Goal: Navigation & Orientation: Find specific page/section

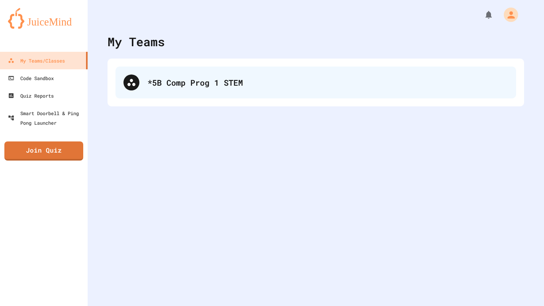
click at [193, 92] on div "*5B Comp Prog 1 STEM" at bounding box center [316, 83] width 401 height 32
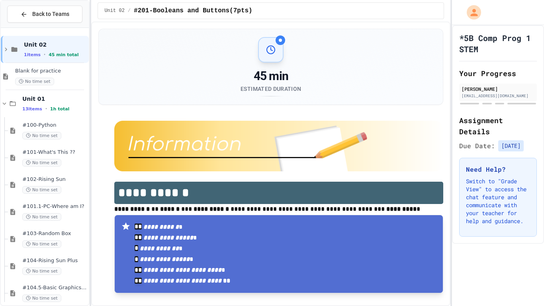
click at [453, 148] on div "**********" at bounding box center [272, 153] width 544 height 306
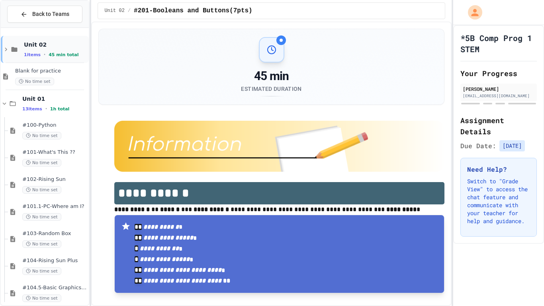
click at [38, 53] on span "1 items" at bounding box center [32, 54] width 17 height 5
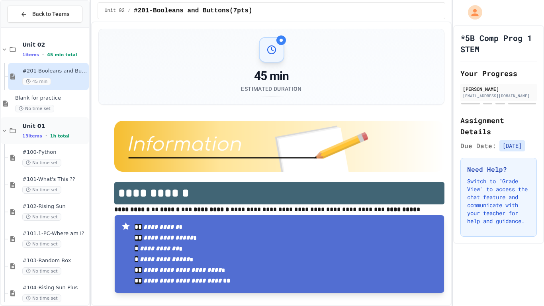
click at [42, 138] on div "13 items • 1h total" at bounding box center [54, 136] width 65 height 6
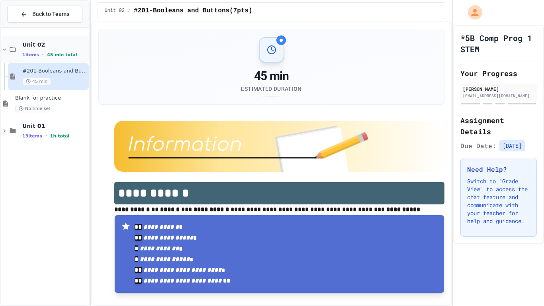
click at [67, 47] on span "Unit 02" at bounding box center [54, 44] width 65 height 7
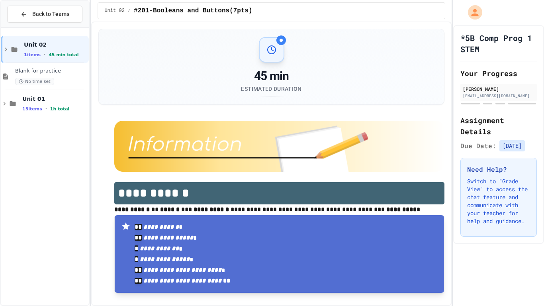
click at [67, 47] on span "Unit 02" at bounding box center [55, 44] width 63 height 7
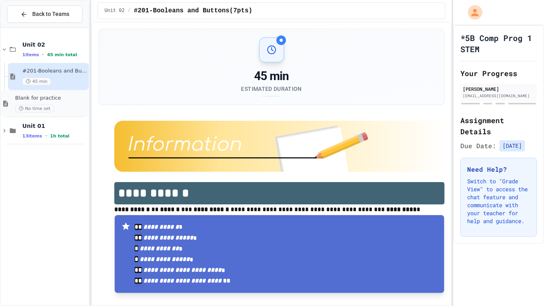
click at [73, 101] on span "Blank for practice" at bounding box center [51, 98] width 72 height 7
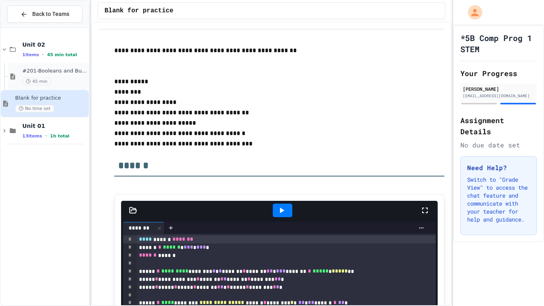
click at [70, 80] on div "45 min" at bounding box center [54, 82] width 65 height 8
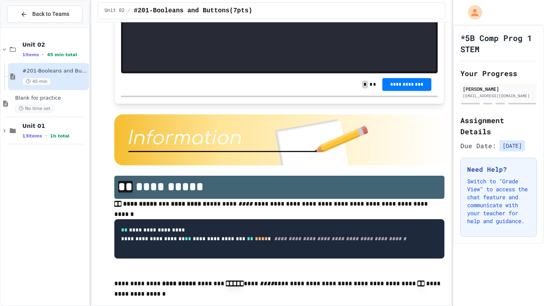
scroll to position [1690, 0]
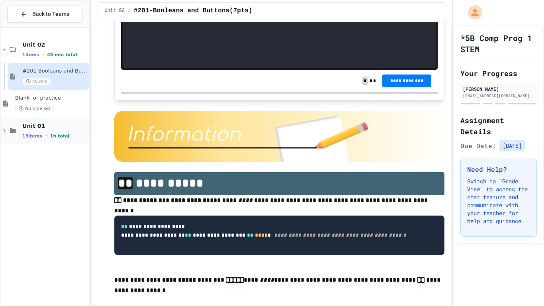
click at [55, 120] on div "Unit 01 13 items • 1h total" at bounding box center [45, 130] width 88 height 27
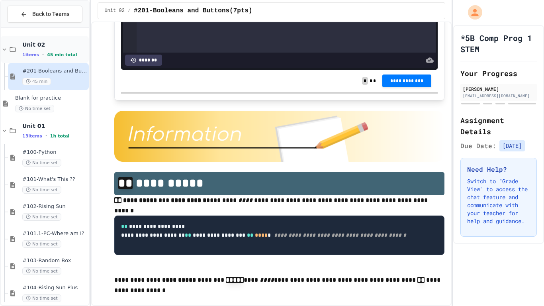
click at [52, 49] on div "Unit 02 1 items • 45 min total" at bounding box center [54, 49] width 65 height 17
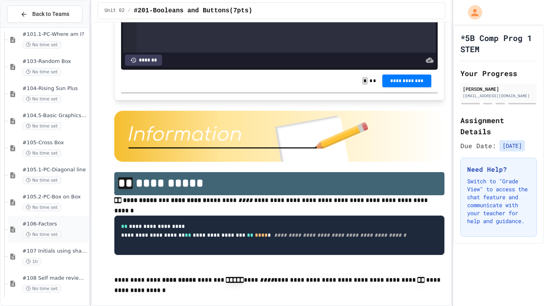
click at [67, 231] on div "No time set" at bounding box center [54, 235] width 65 height 8
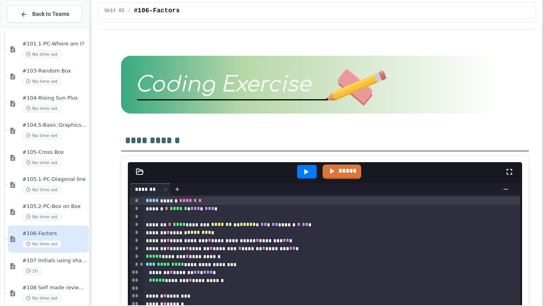
click at [544, 140] on div at bounding box center [544, 153] width 2 height 306
click at [342, 177] on link "*****" at bounding box center [342, 170] width 38 height 15
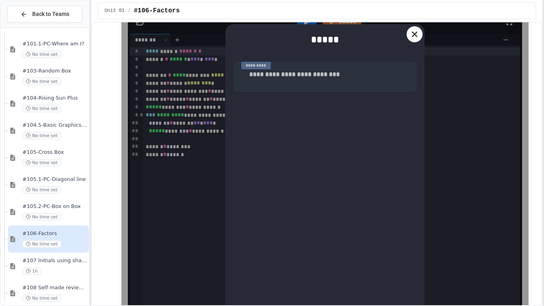
scroll to position [150, 0]
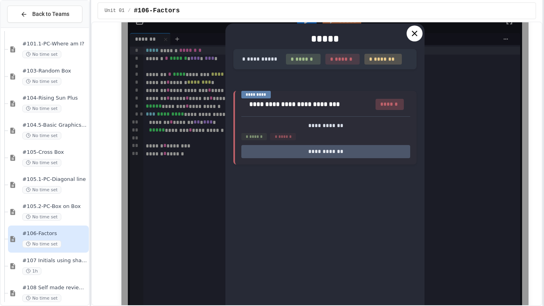
click at [416, 40] on div at bounding box center [415, 34] width 16 height 16
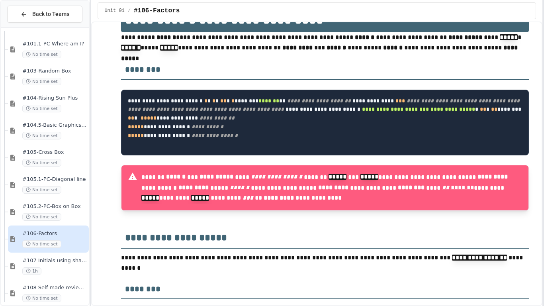
scroll to position [587, 0]
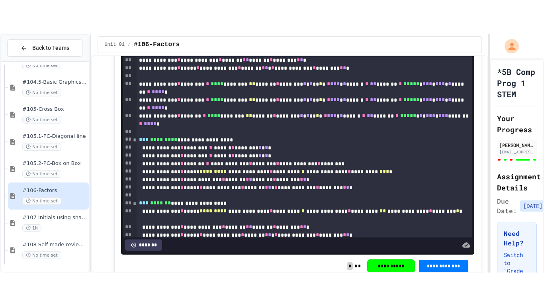
scroll to position [2922, 0]
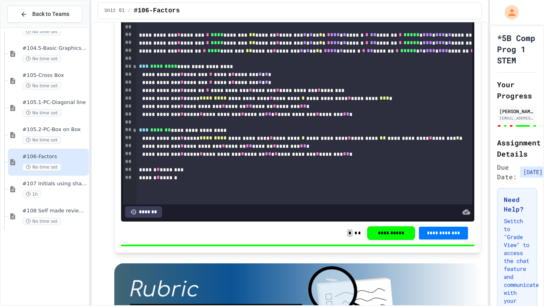
scroll to position [172, 0]
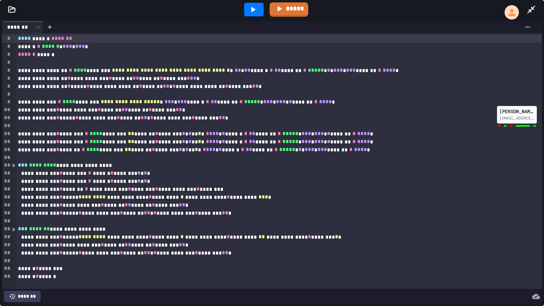
click at [255, 14] on div at bounding box center [254, 10] width 20 height 14
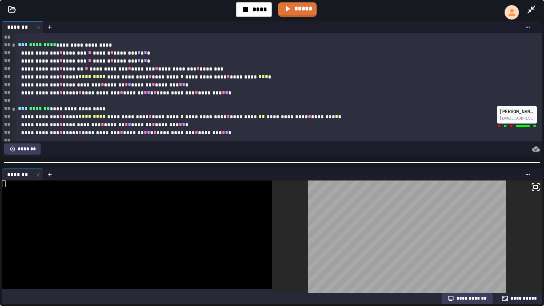
scroll to position [0, 0]
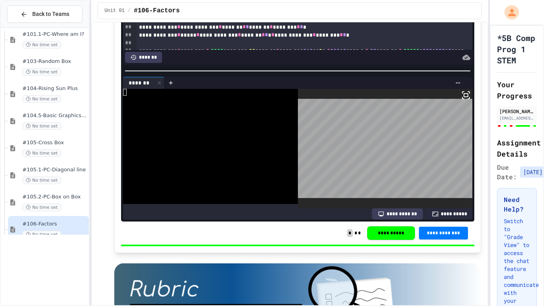
click at [220, 72] on div at bounding box center [272, 153] width 544 height 306
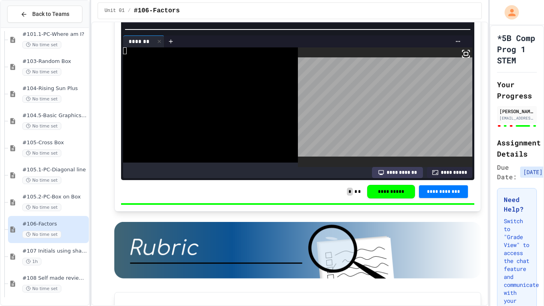
scroll to position [2963, 0]
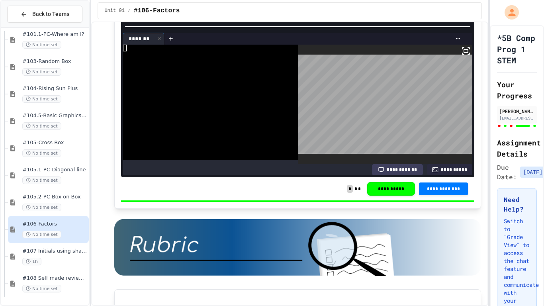
scroll to position [2965, 0]
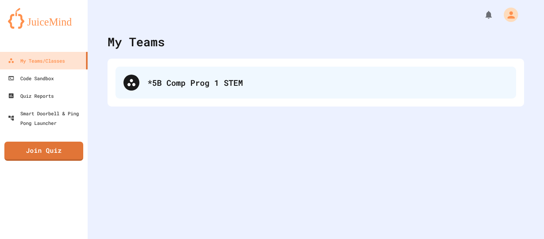
click at [257, 77] on div "*5B Comp Prog 1 STEM" at bounding box center [327, 83] width 361 height 12
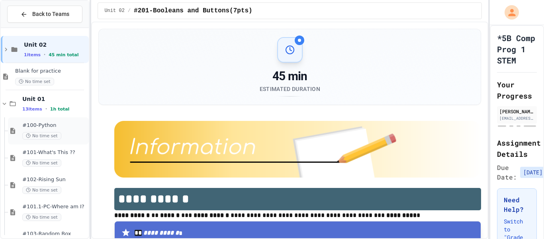
scroll to position [239, 0]
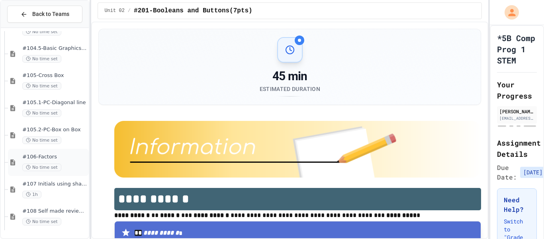
click at [69, 159] on span "#106-Factors" at bounding box center [54, 156] width 65 height 7
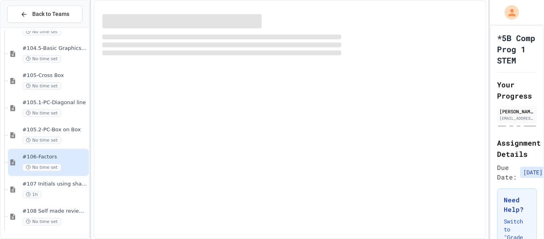
scroll to position [230, 0]
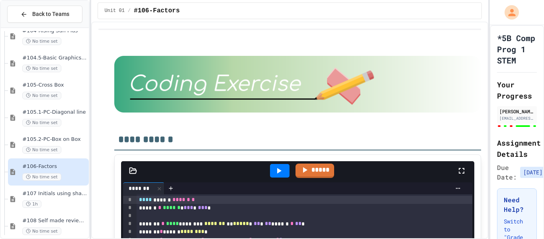
click at [194, 27] on div "**********" at bounding box center [289, 130] width 397 height 217
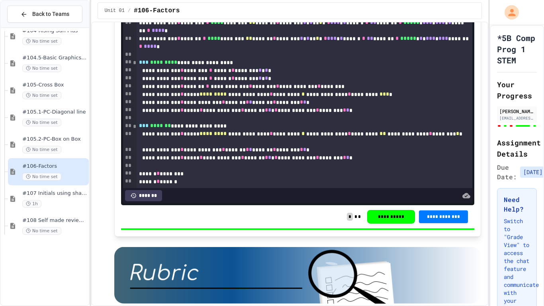
scroll to position [2936, 0]
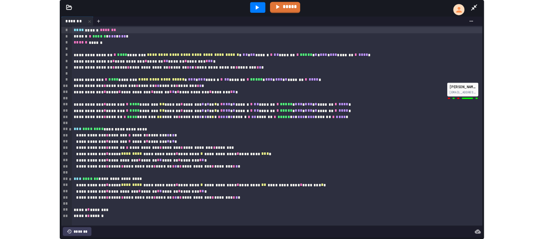
scroll to position [172, 0]
